Goal: Task Accomplishment & Management: Manage account settings

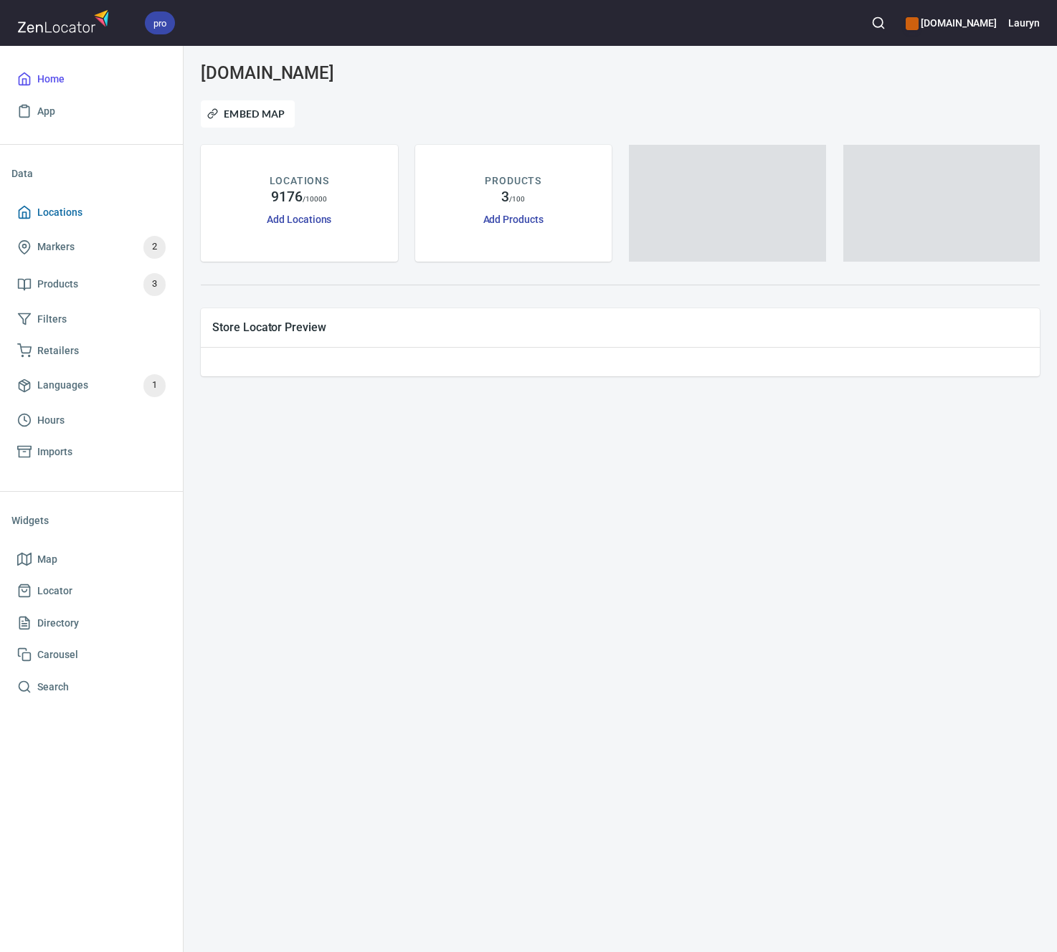
click at [125, 214] on span "Locations" at bounding box center [91, 213] width 148 height 18
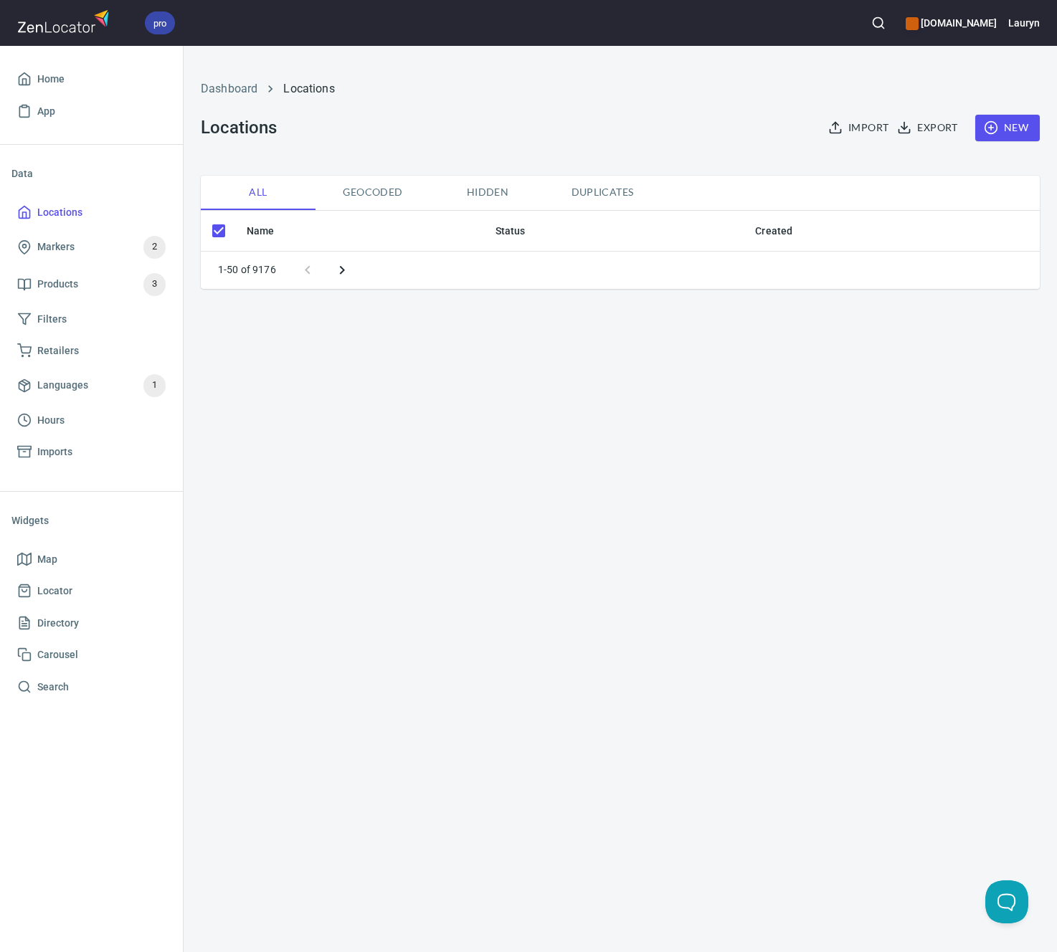
checkbox input "false"
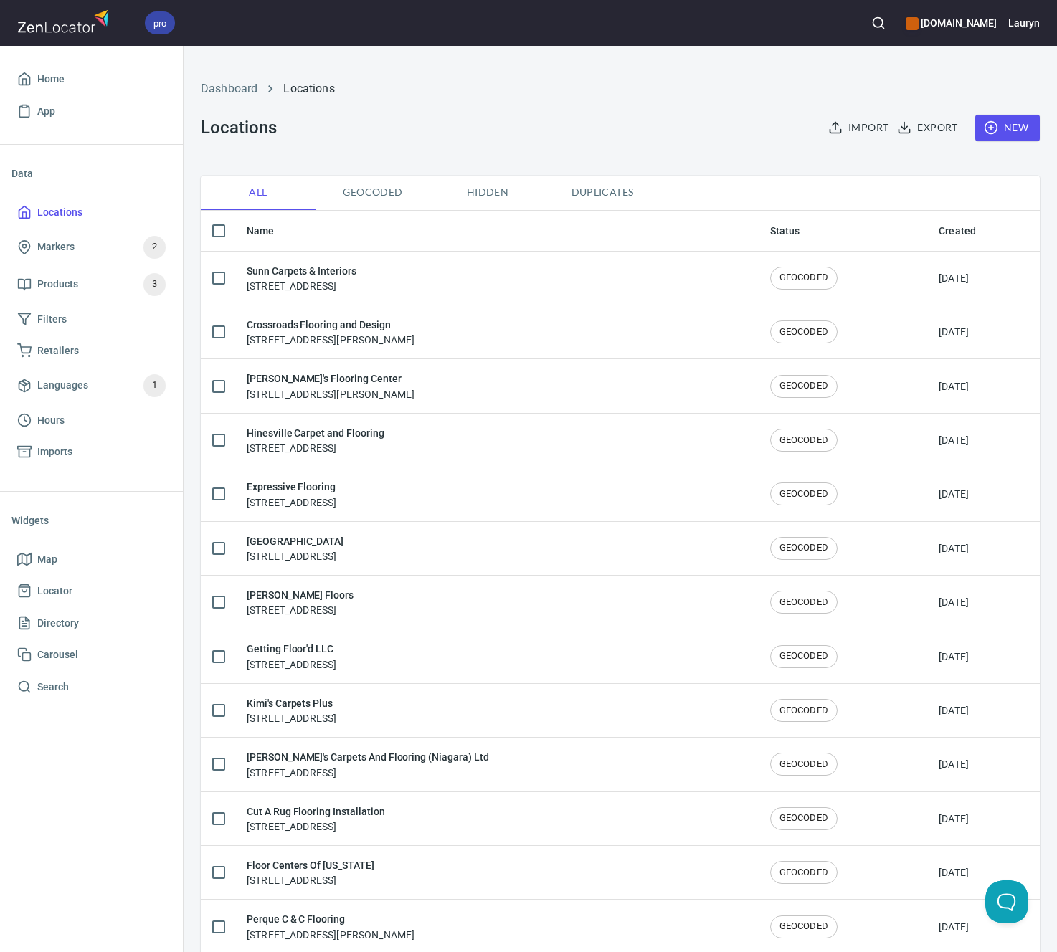
click at [871, 24] on icon "button" at bounding box center [878, 23] width 14 height 14
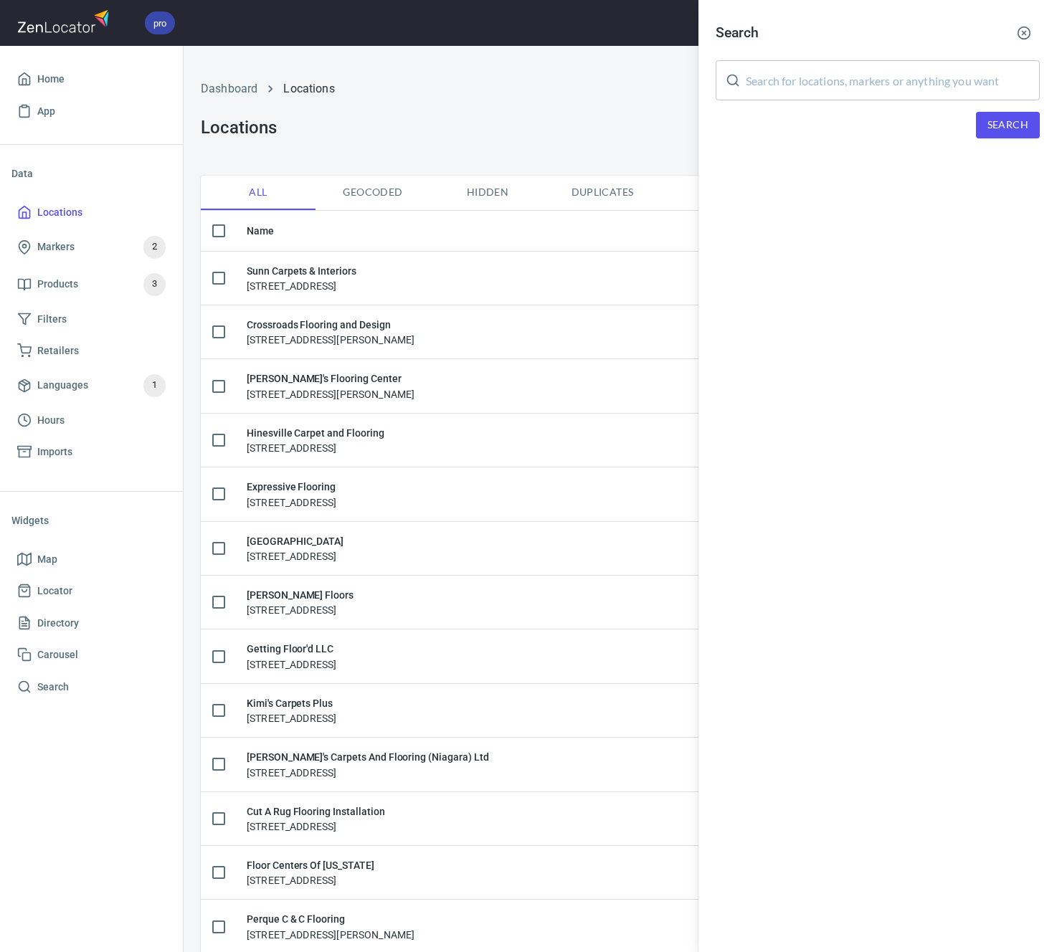
click at [823, 79] on input "text" at bounding box center [893, 80] width 294 height 40
type input "29615"
click at [1014, 125] on span "Search" at bounding box center [1007, 125] width 41 height 18
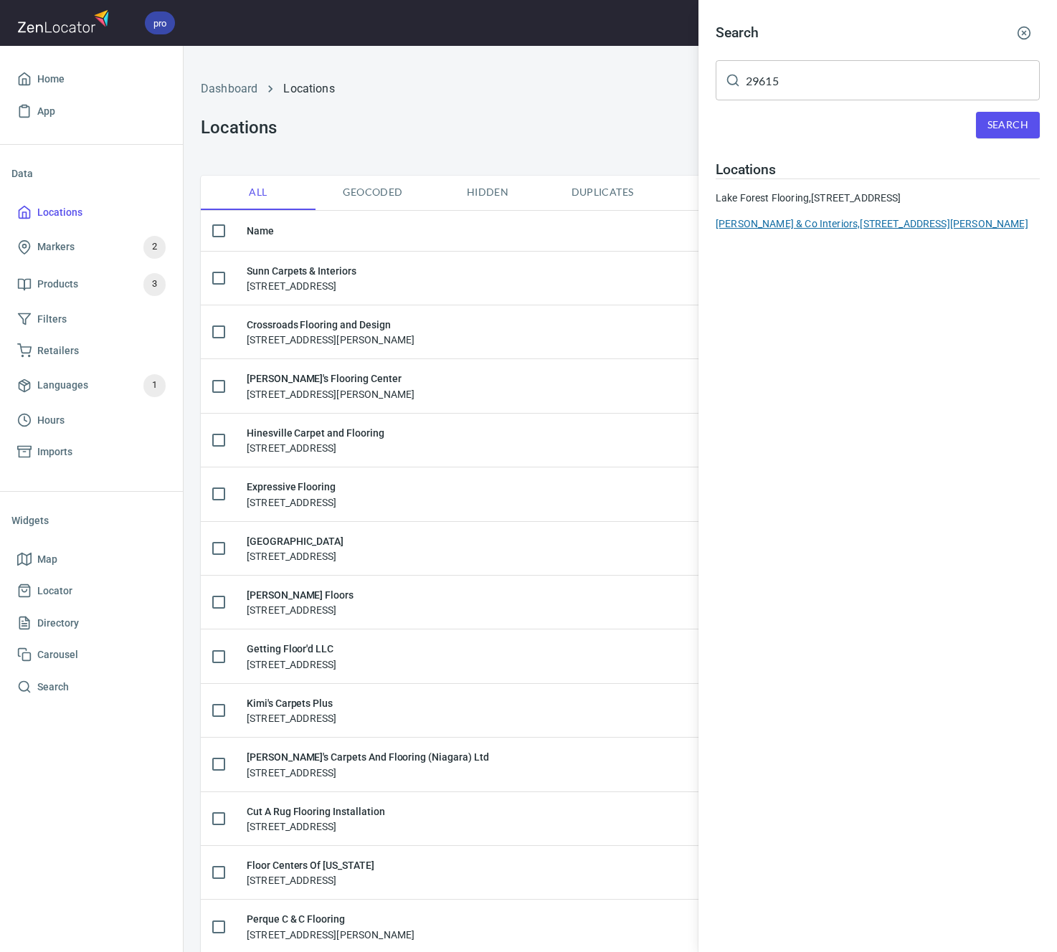
click at [890, 221] on div "[PERSON_NAME] & Co Interiors, [STREET_ADDRESS][PERSON_NAME]" at bounding box center [878, 224] width 324 height 14
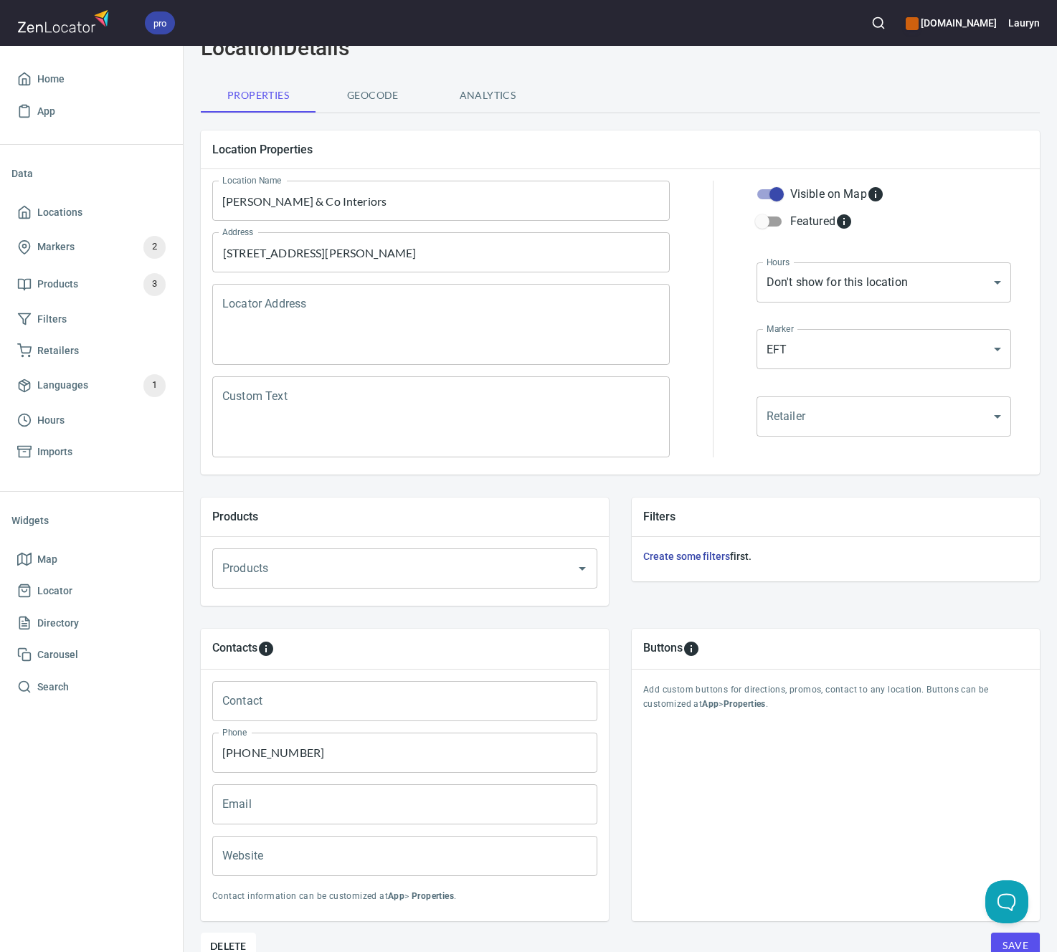
scroll to position [149, 0]
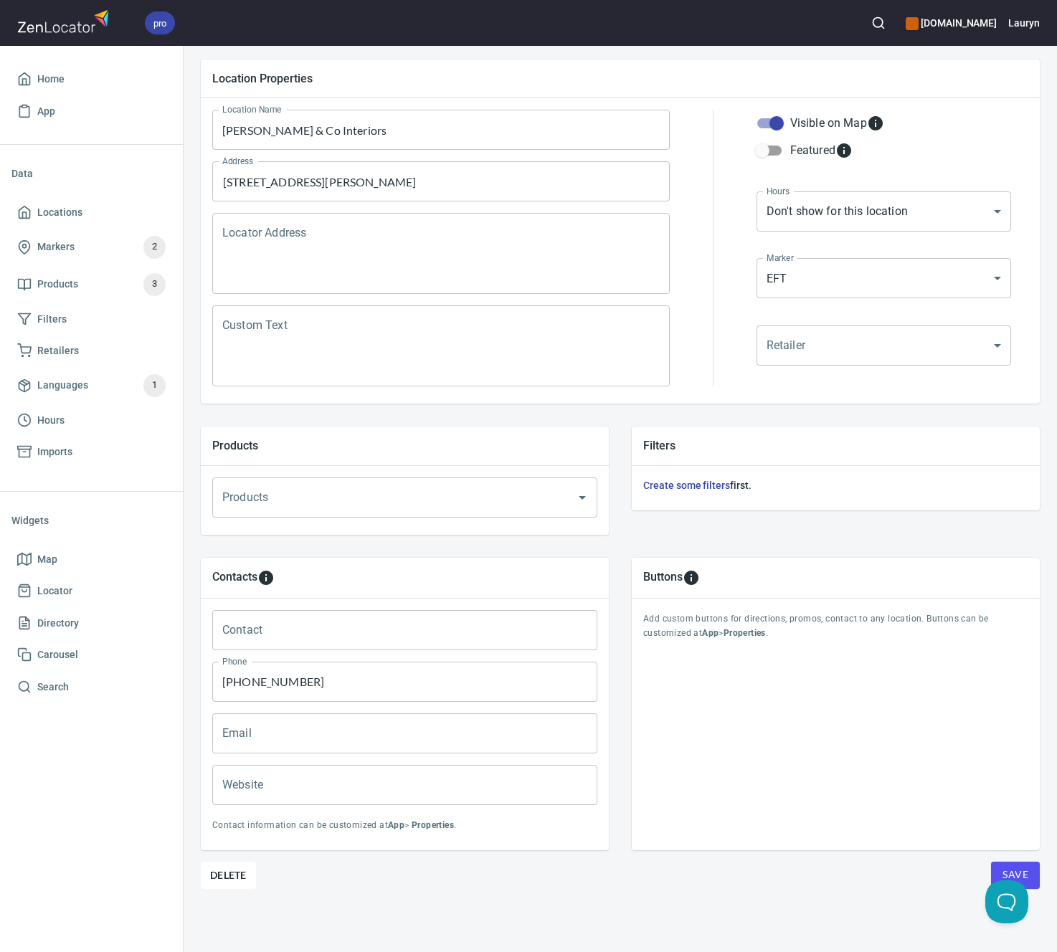
click at [336, 769] on input "Website" at bounding box center [404, 785] width 385 height 40
paste input "[URL][DOMAIN_NAME]"
type input "[URL][DOMAIN_NAME]"
click at [674, 847] on div "Buttons Add custom buttons for directions, promos, contact to any location. But…" at bounding box center [835, 703] width 431 height 315
click at [1007, 862] on button "Save" at bounding box center [1015, 875] width 49 height 27
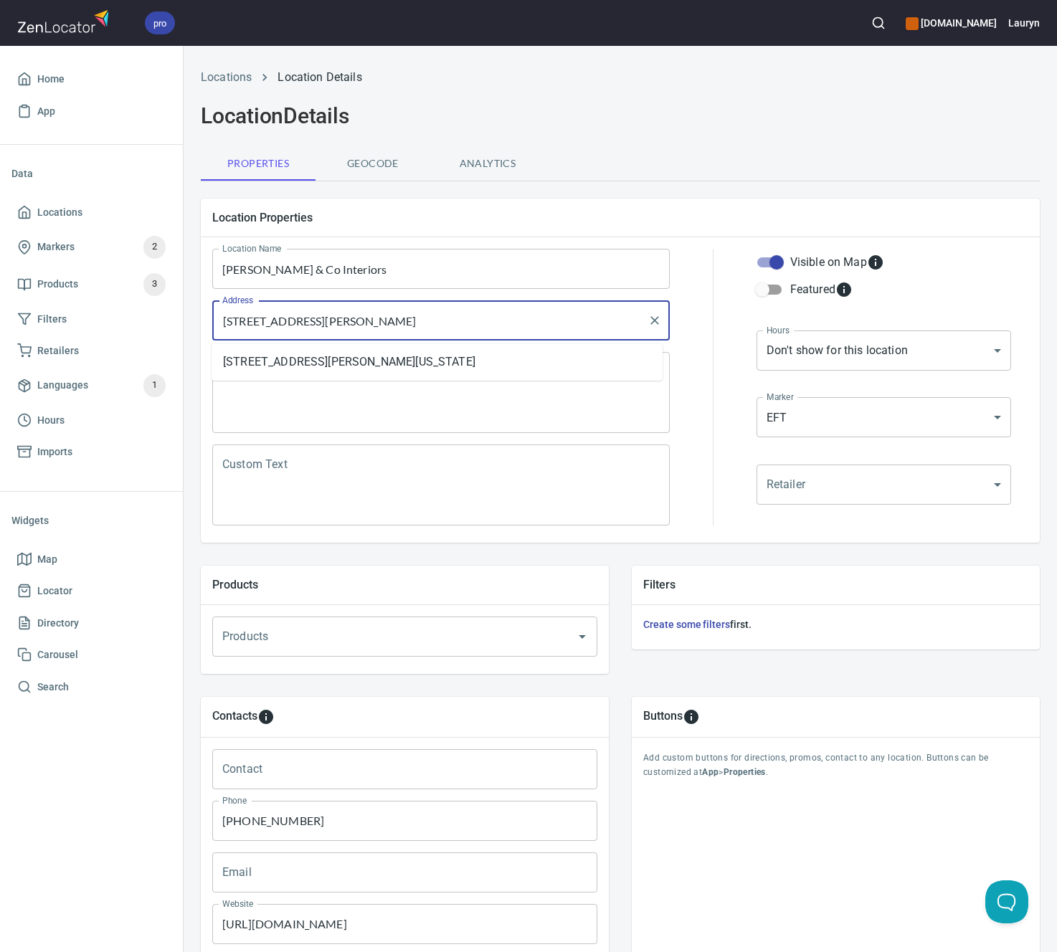
drag, startPoint x: 515, startPoint y: 323, endPoint x: 181, endPoint y: 311, distance: 334.3
click at [181, 311] on div "pro www.engineeredfloors.com Lauryn Home App Data Locations Markers 2 Products …" at bounding box center [528, 476] width 1057 height 952
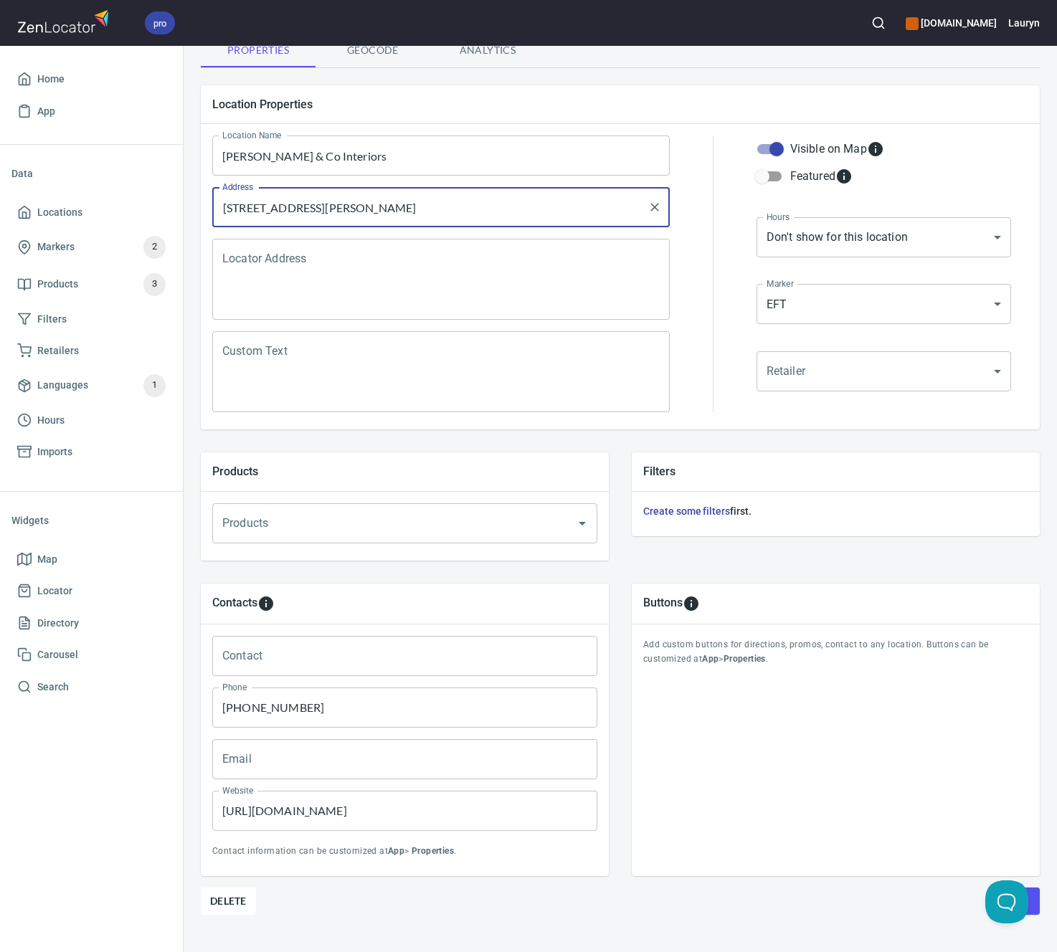
scroll to position [149, 0]
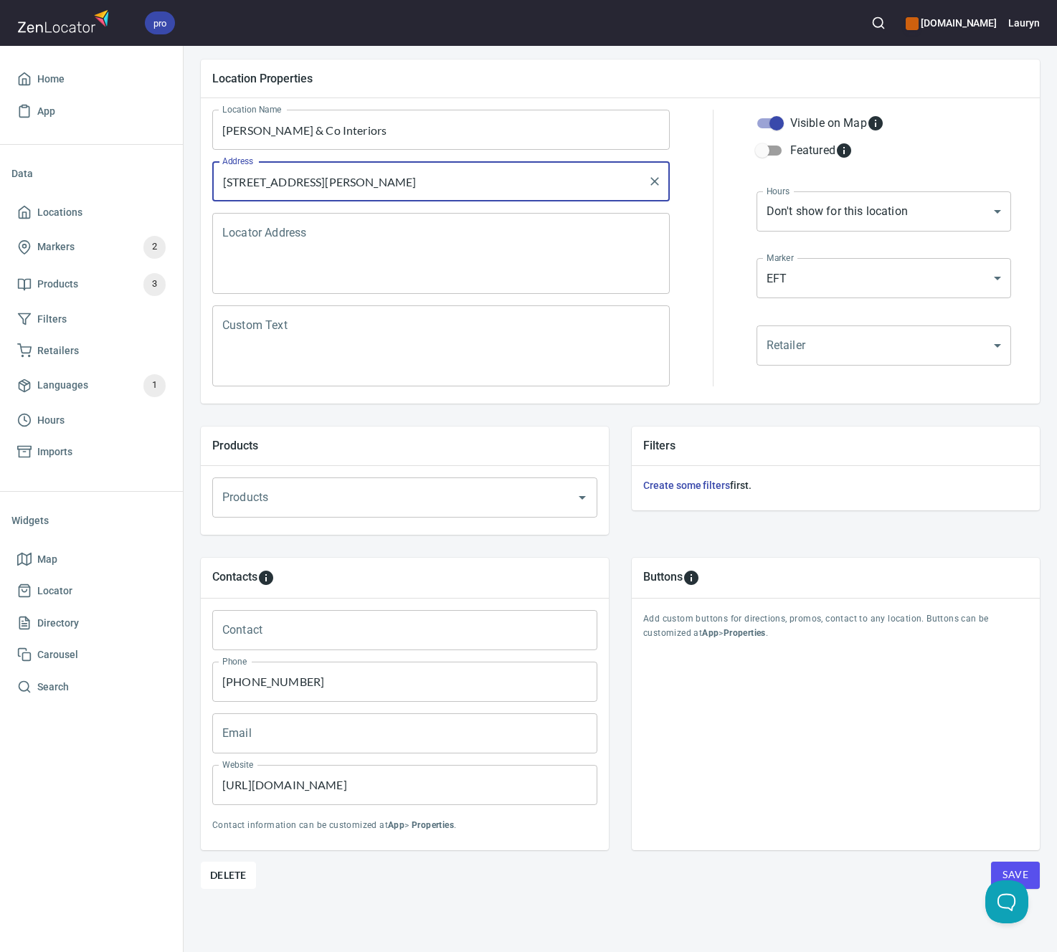
click at [1007, 862] on button "Save" at bounding box center [1015, 875] width 49 height 27
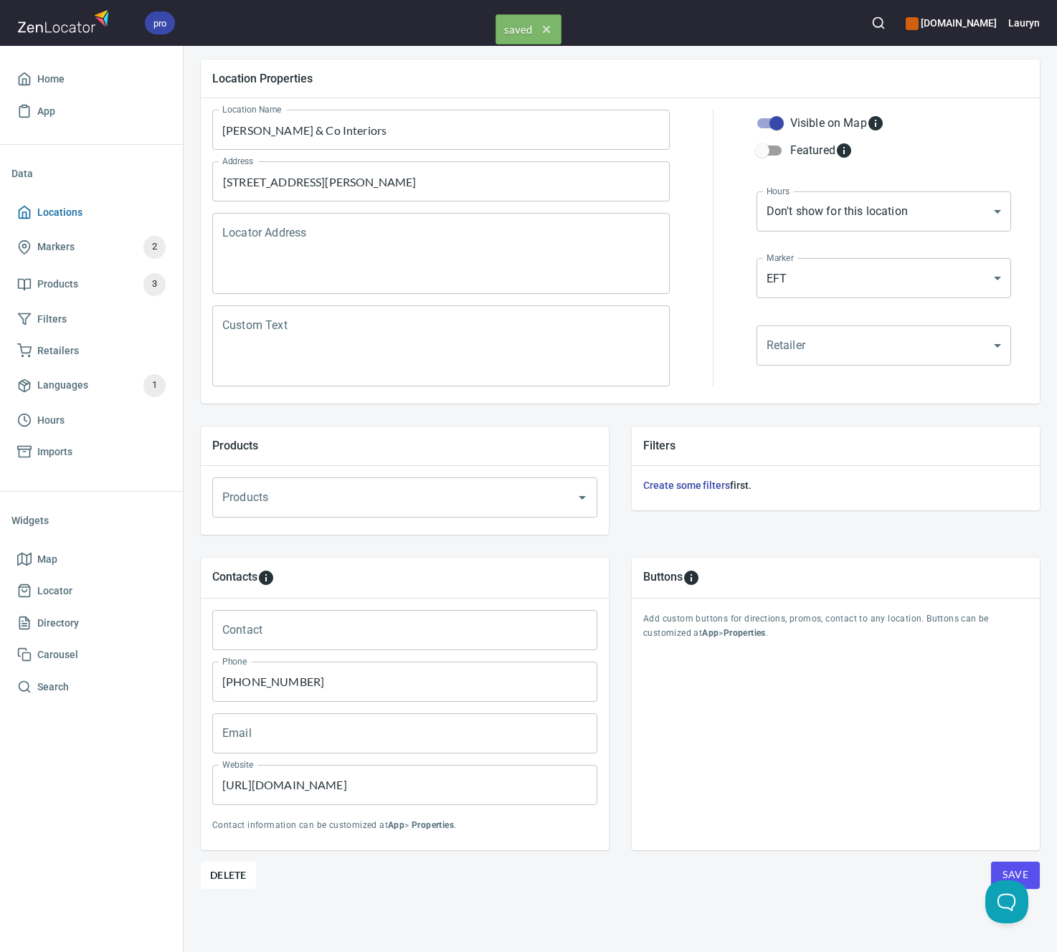
click at [85, 210] on span "Locations" at bounding box center [91, 213] width 148 height 18
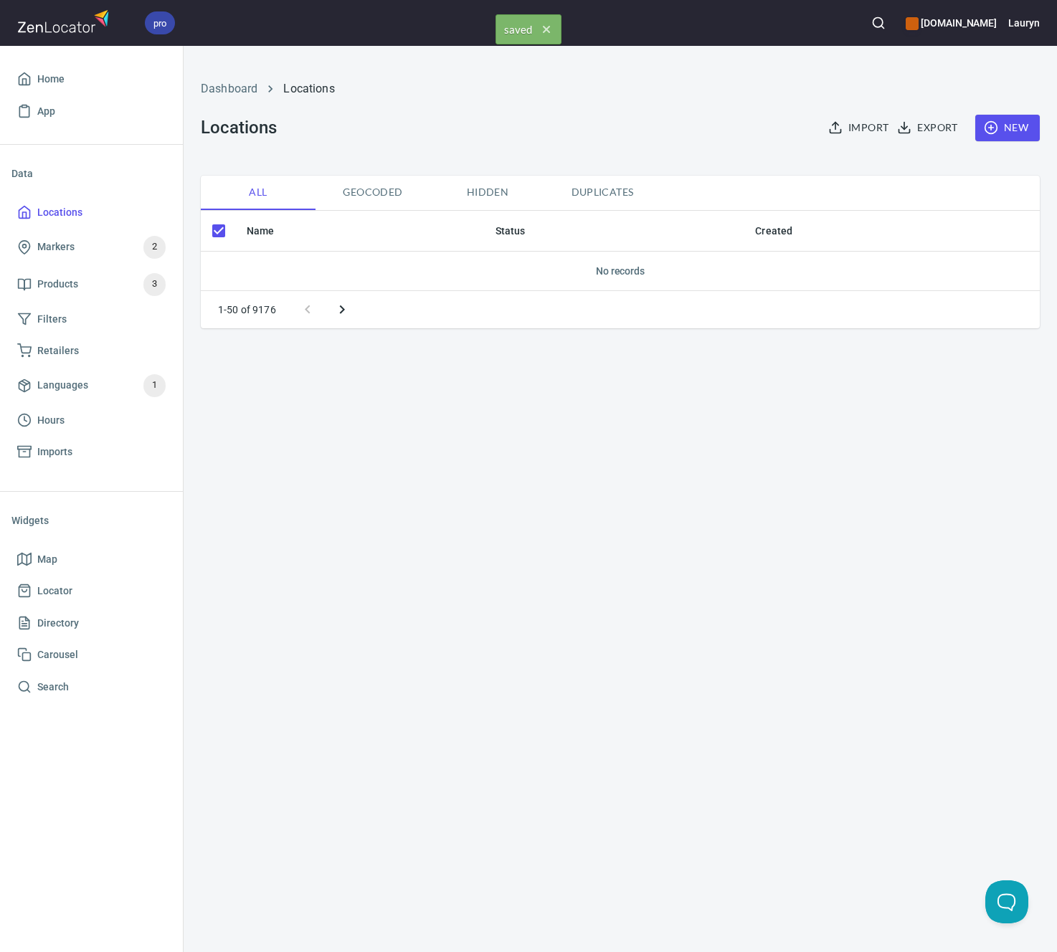
checkbox input "false"
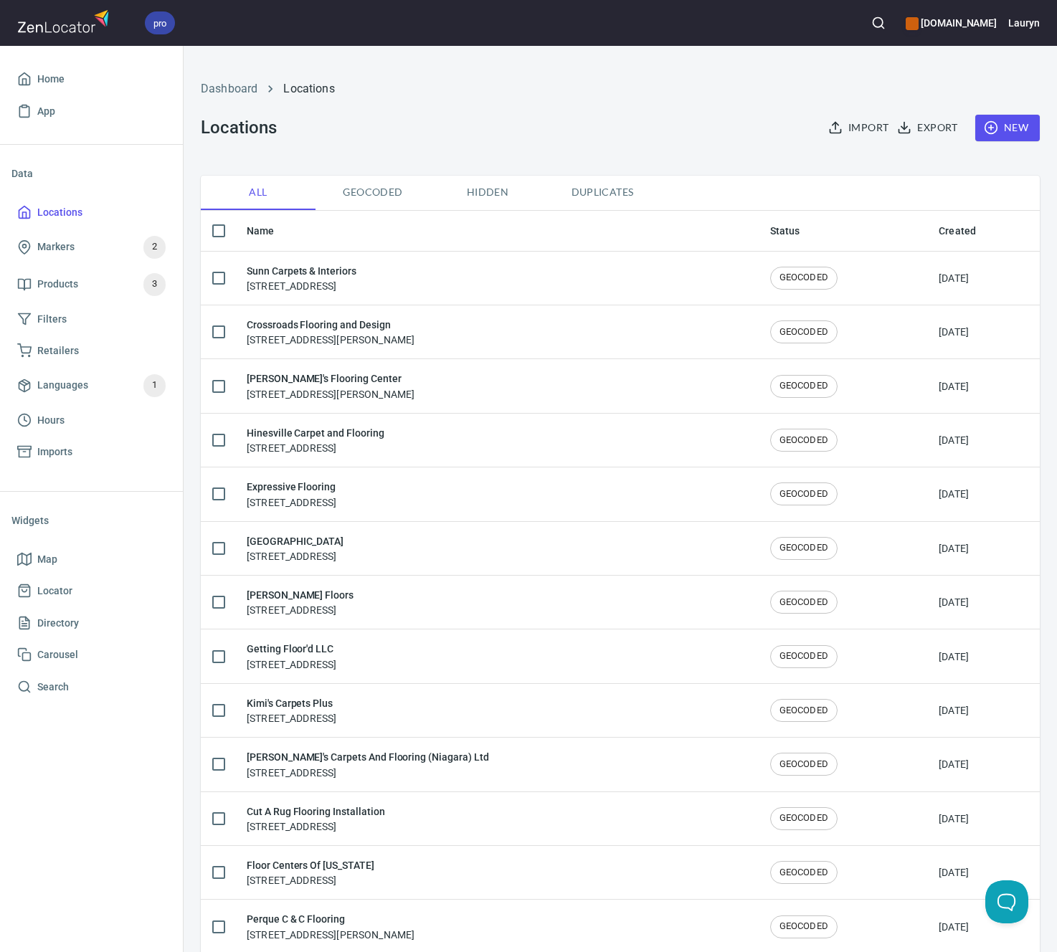
click at [863, 14] on button "button" at bounding box center [879, 23] width 32 height 32
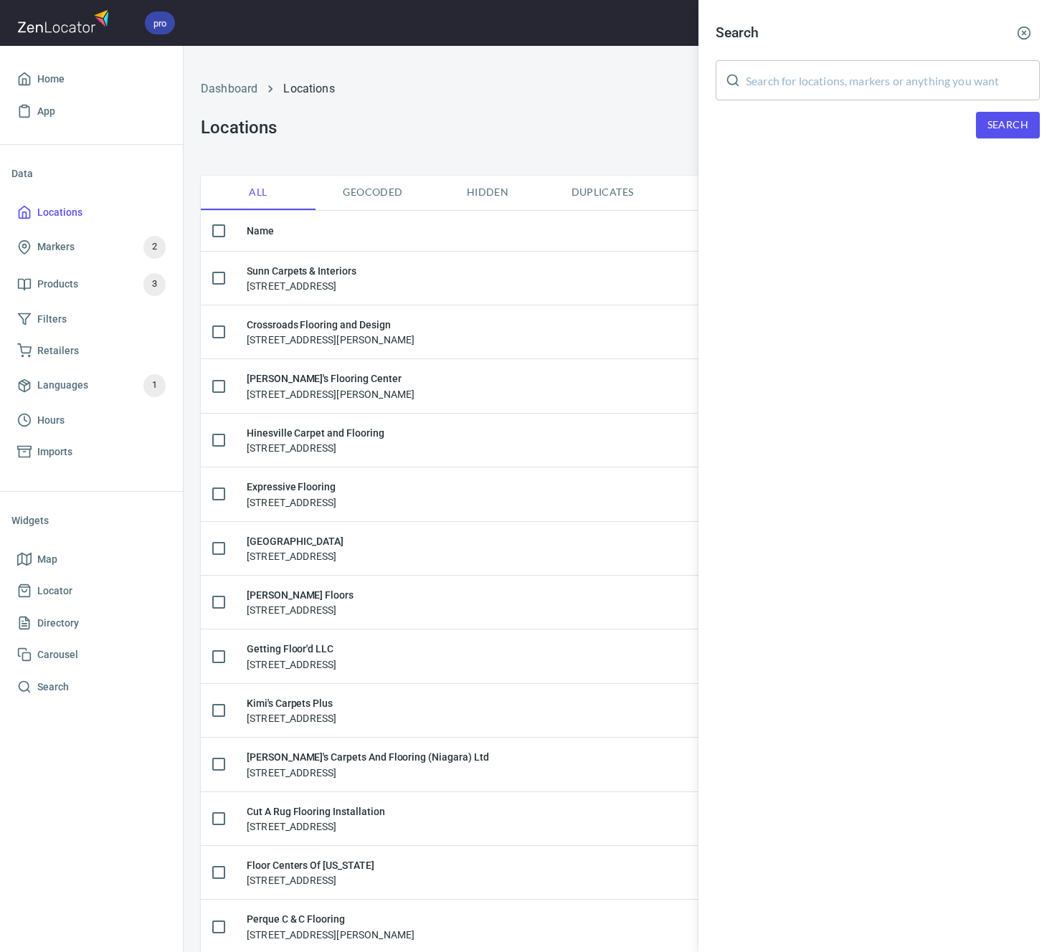
click at [831, 87] on input "text" at bounding box center [893, 80] width 294 height 40
type input "29615"
click at [1015, 135] on button "Search" at bounding box center [1008, 125] width 64 height 27
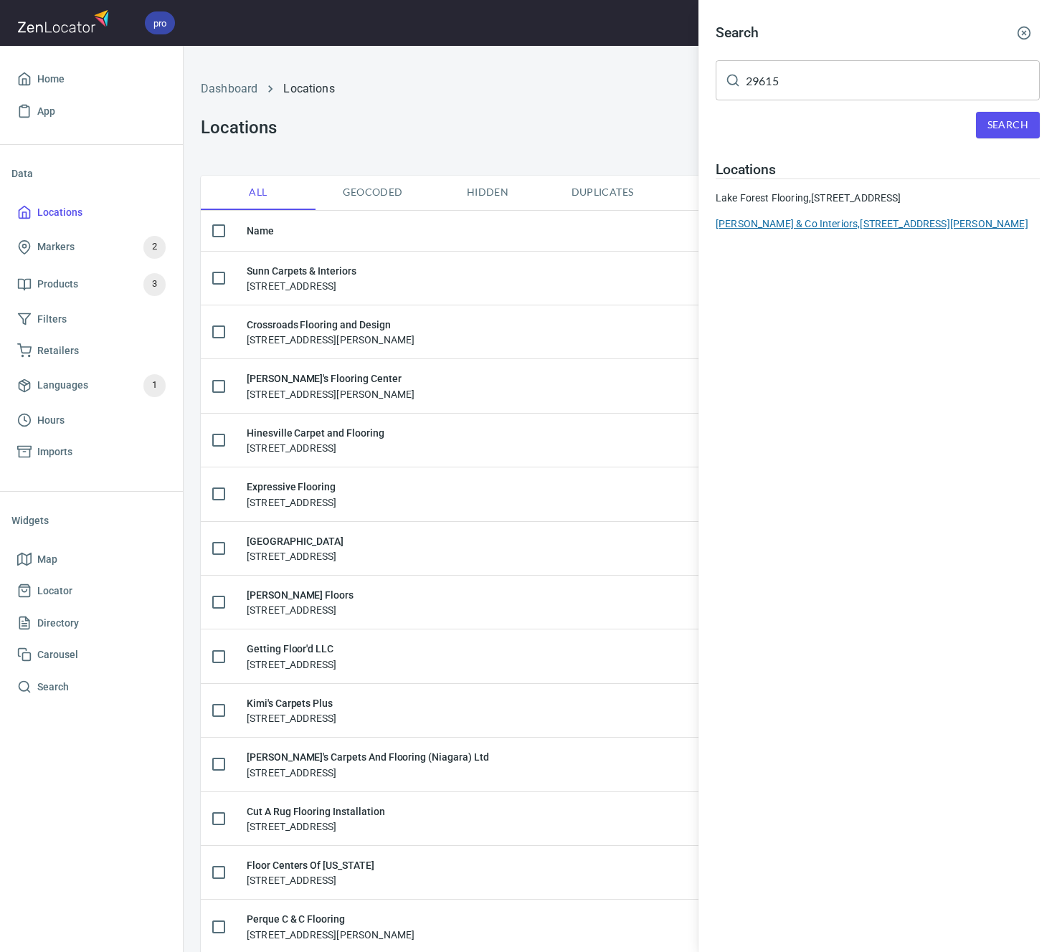
click at [863, 224] on div "[PERSON_NAME] & Co Interiors, [STREET_ADDRESS][PERSON_NAME]" at bounding box center [878, 224] width 324 height 14
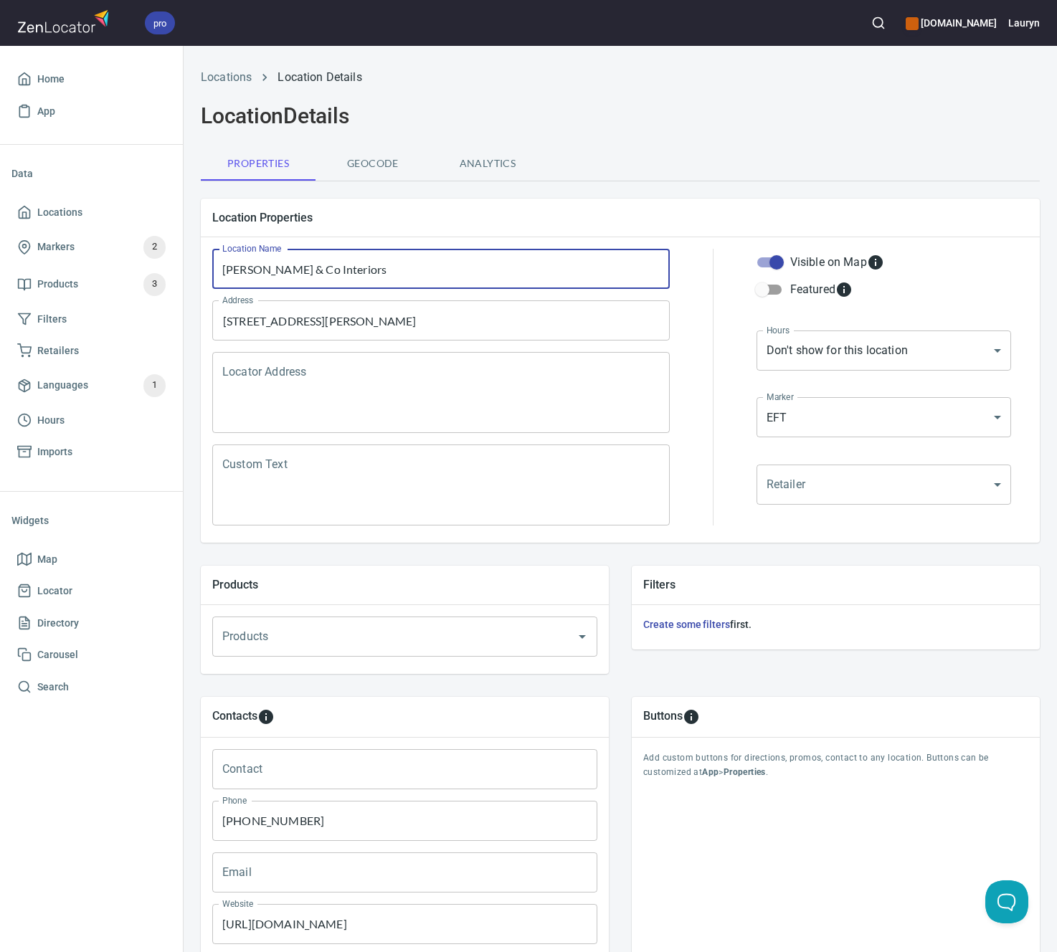
drag, startPoint x: 416, startPoint y: 275, endPoint x: 195, endPoint y: 267, distance: 221.0
click at [195, 267] on div "Location Properties Location Name [PERSON_NAME] & Co Interiors Location Name Ad…" at bounding box center [620, 370] width 862 height 367
paste input "Greenville Carpet One Floor & Home"
type input "Greenville Carpet One Floor & Home"
click at [453, 321] on input "[STREET_ADDRESS][PERSON_NAME]" at bounding box center [430, 320] width 423 height 27
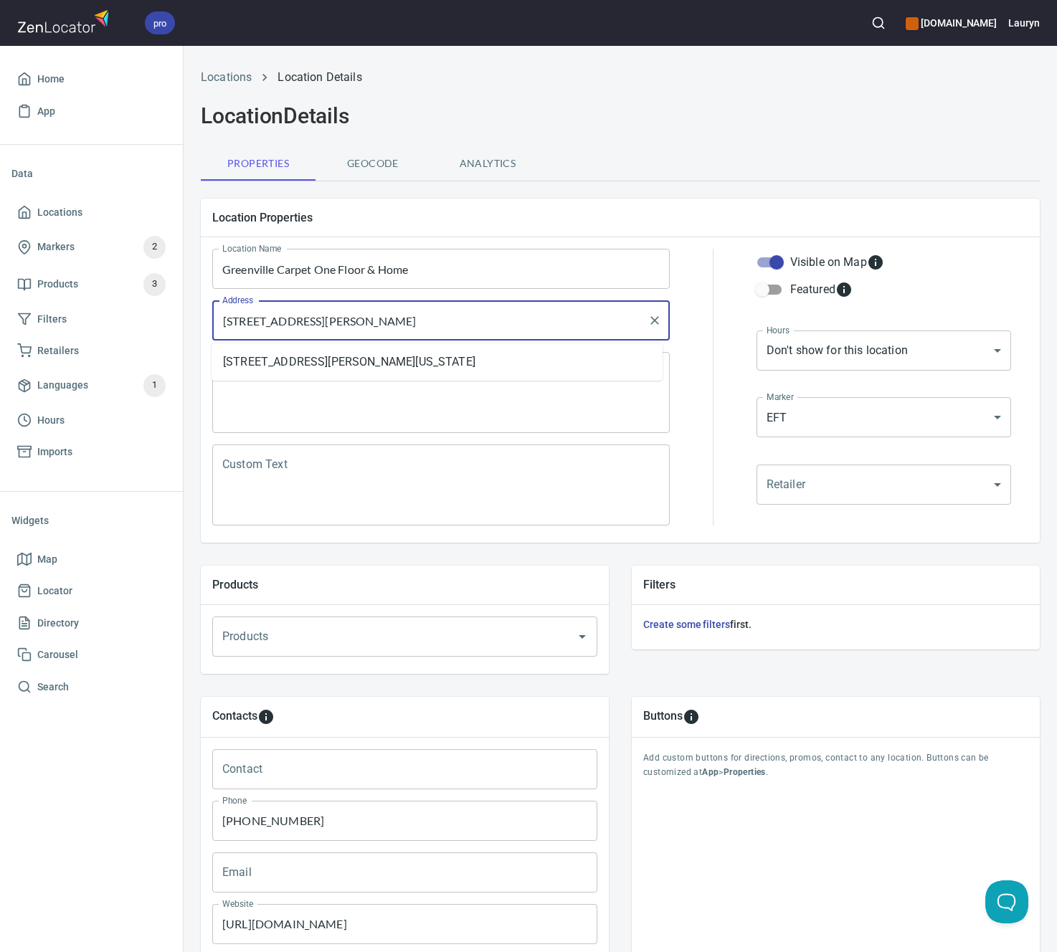
click at [453, 321] on input "[STREET_ADDRESS][PERSON_NAME]" at bounding box center [430, 320] width 423 height 27
click at [693, 184] on div "Locations Location Details Location Details Properties Geocode Analytics Locati…" at bounding box center [620, 575] width 873 height 1031
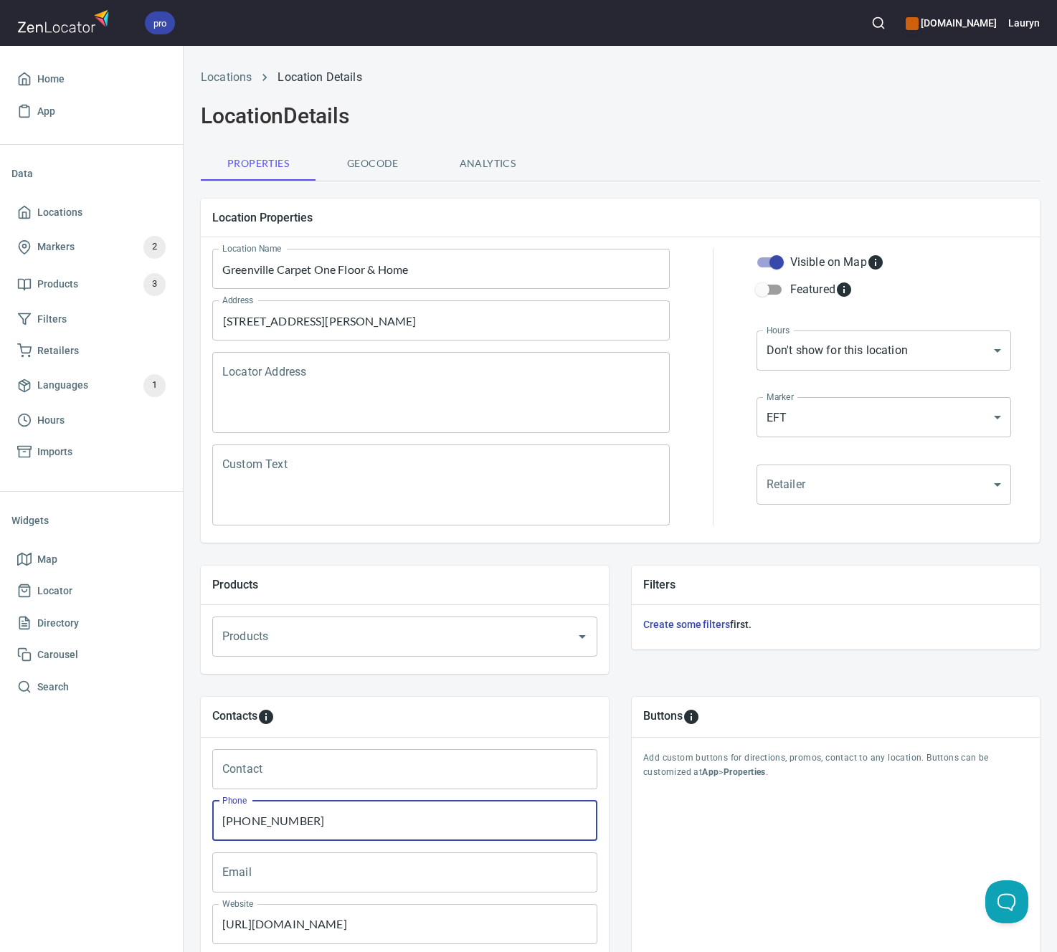
drag, startPoint x: 374, startPoint y: 818, endPoint x: 197, endPoint y: 818, distance: 177.1
click at [197, 818] on div "Contacts Contact Contact Phone [PHONE_NUMBER] Phone Email Email Website [URL][D…" at bounding box center [404, 842] width 431 height 315
paste input "478-8234"
type input "[PHONE_NUMBER]"
click at [621, 685] on div "Buttons Add custom buttons for directions, promos, contact to any location. But…" at bounding box center [835, 842] width 431 height 315
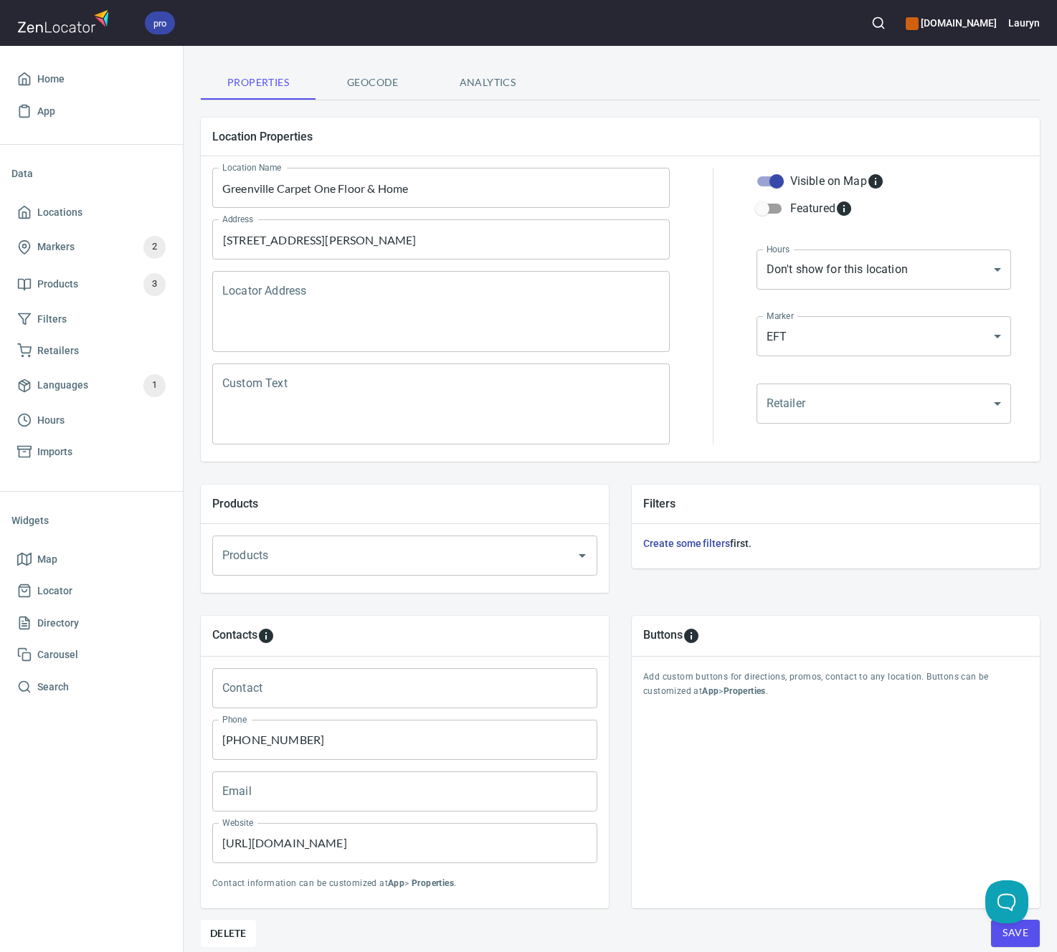
scroll to position [149, 0]
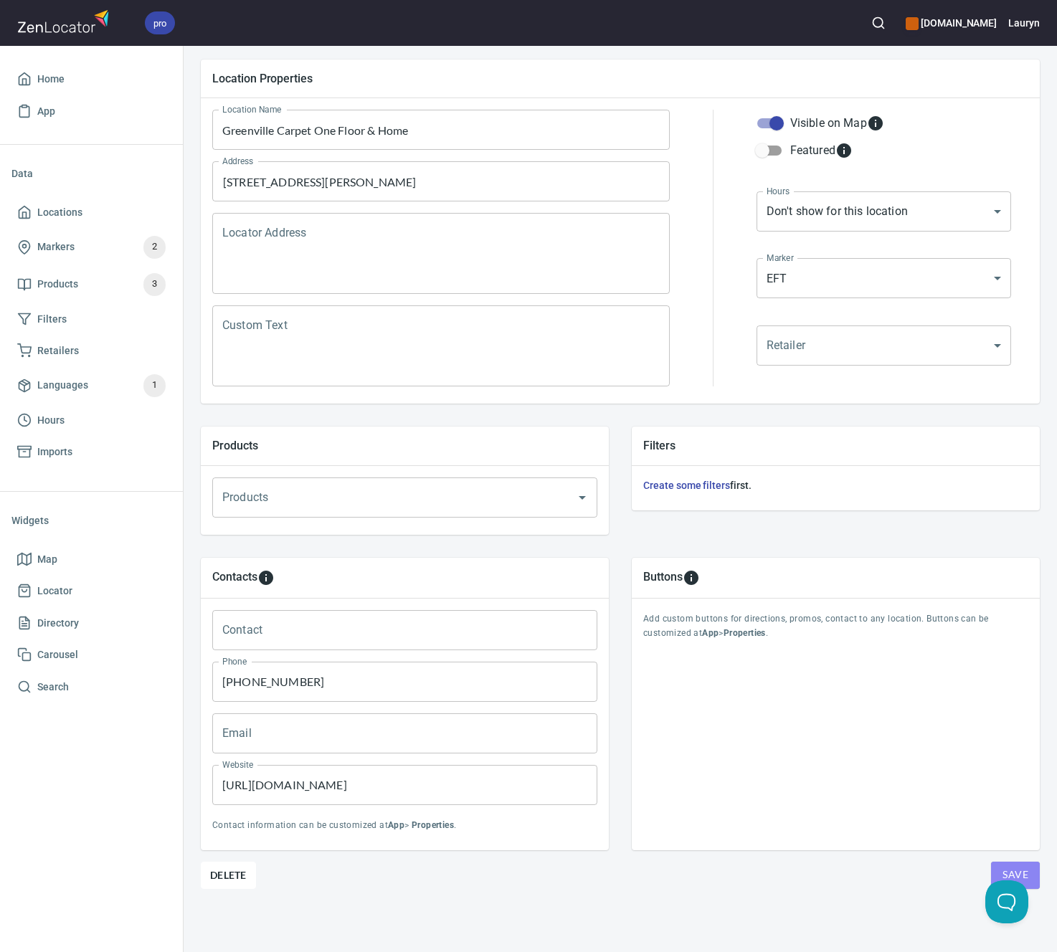
click at [991, 864] on button "Save" at bounding box center [1015, 875] width 49 height 27
